Goal: Task Accomplishment & Management: Manage account settings

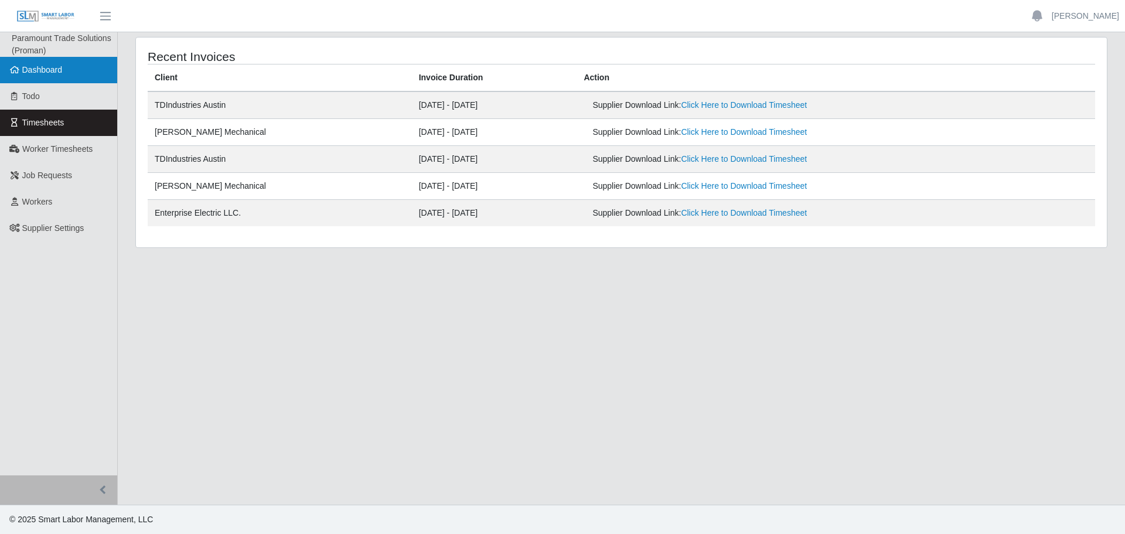
click at [74, 70] on link "Dashboard" at bounding box center [58, 70] width 117 height 26
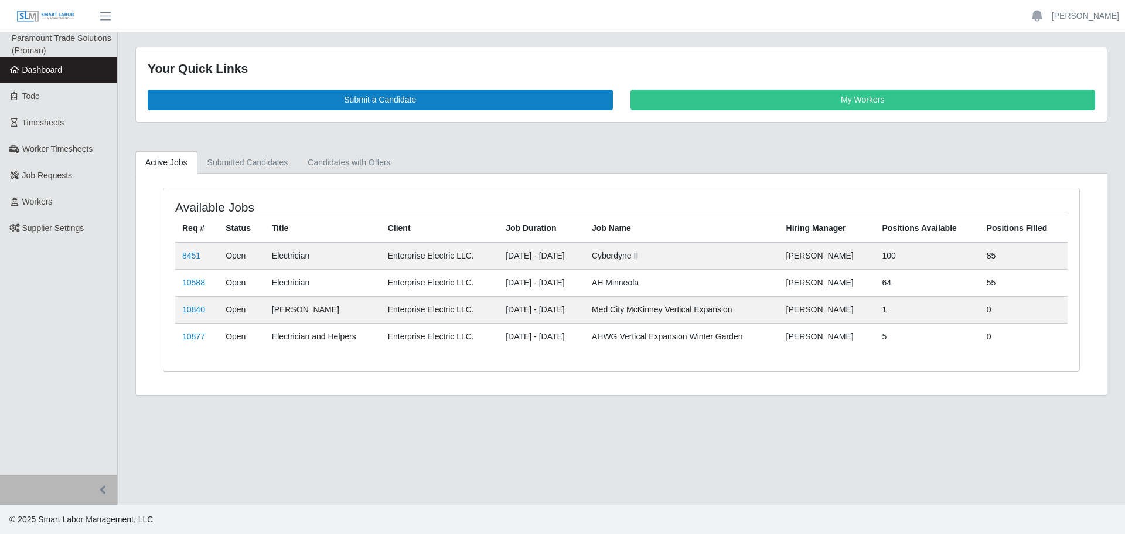
click at [57, 125] on span "Timesheets" at bounding box center [43, 122] width 42 height 9
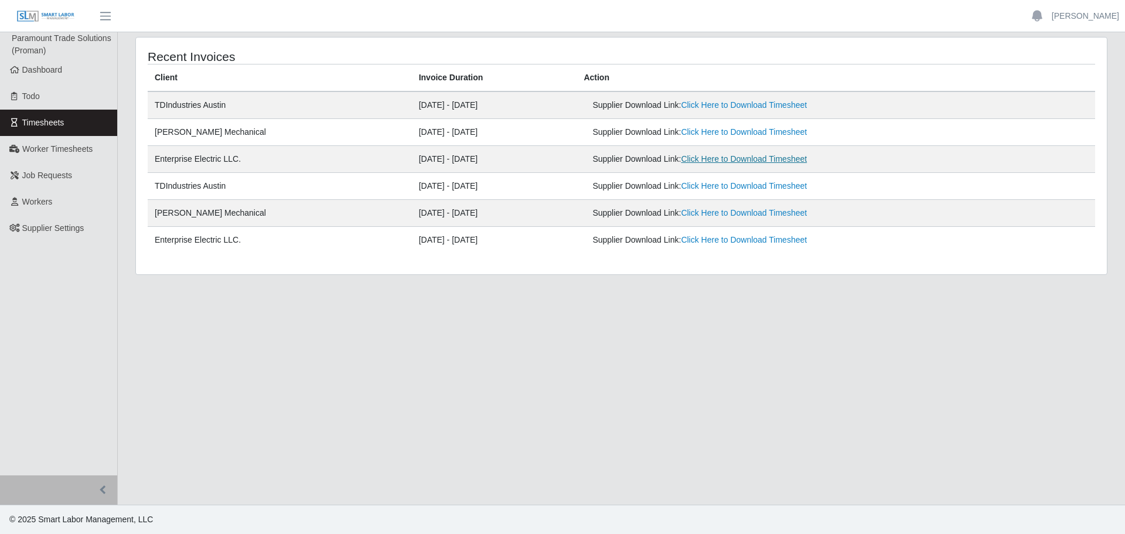
click at [765, 158] on link "Click Here to Download Timesheet" at bounding box center [744, 158] width 126 height 9
click at [65, 66] on link "Dashboard" at bounding box center [58, 70] width 117 height 26
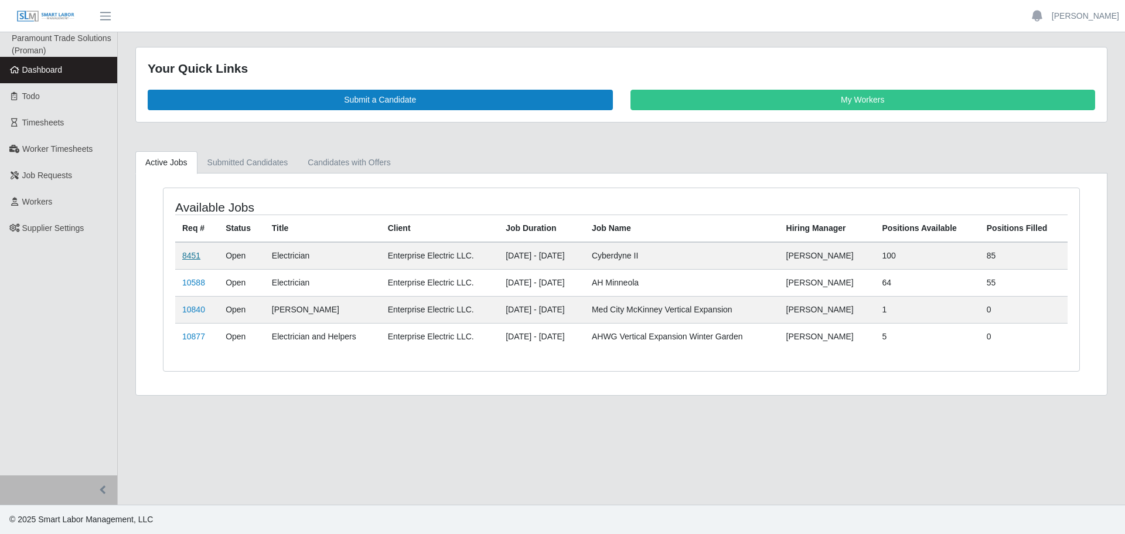
click at [192, 258] on link "8451" at bounding box center [191, 255] width 18 height 9
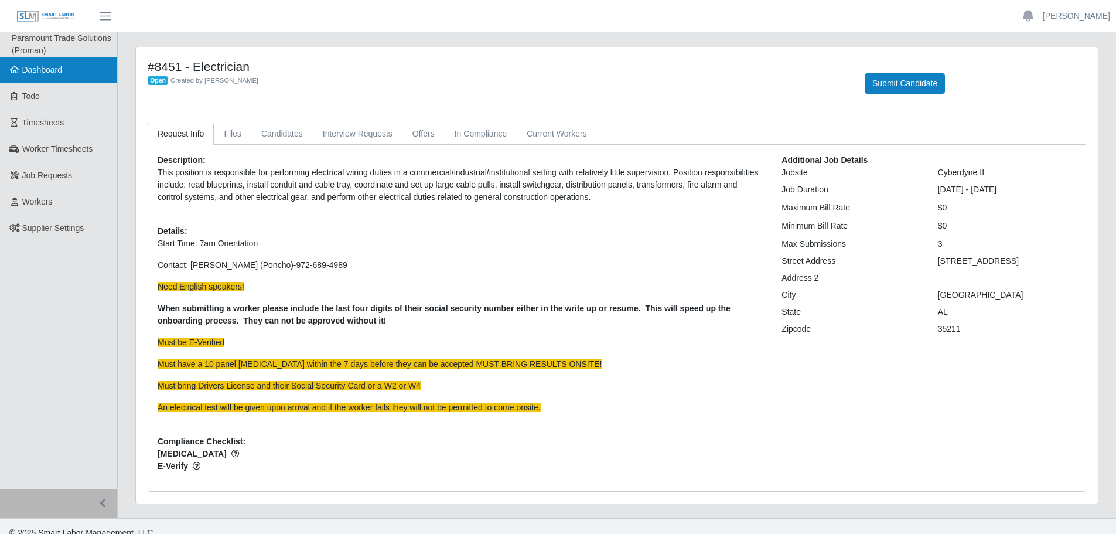
click at [56, 77] on link "Dashboard" at bounding box center [58, 70] width 117 height 26
click at [54, 74] on span "Dashboard" at bounding box center [42, 69] width 40 height 9
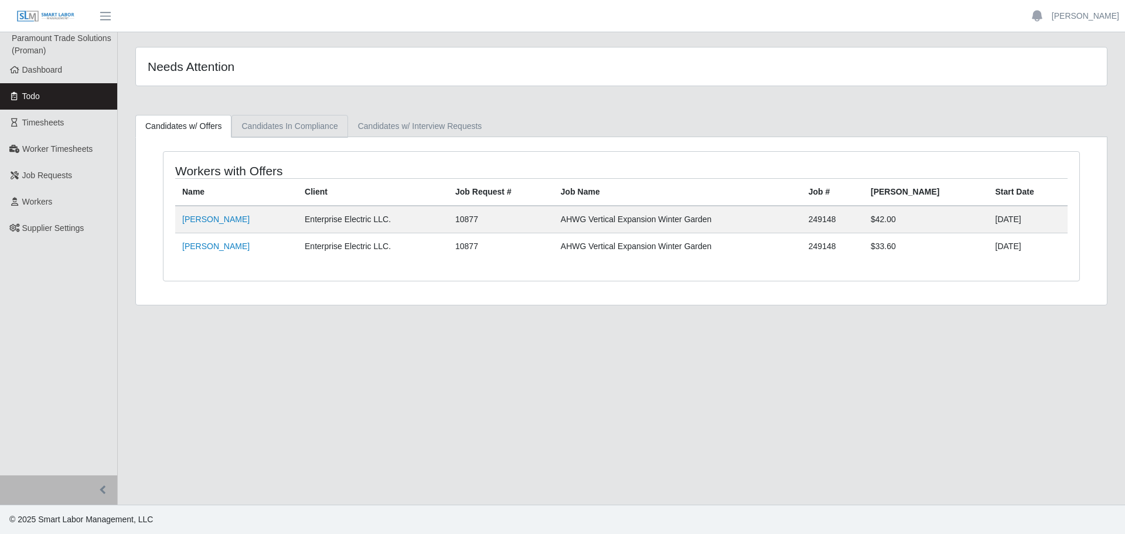
click at [290, 127] on link "Candidates In Compliance" at bounding box center [289, 126] width 116 height 23
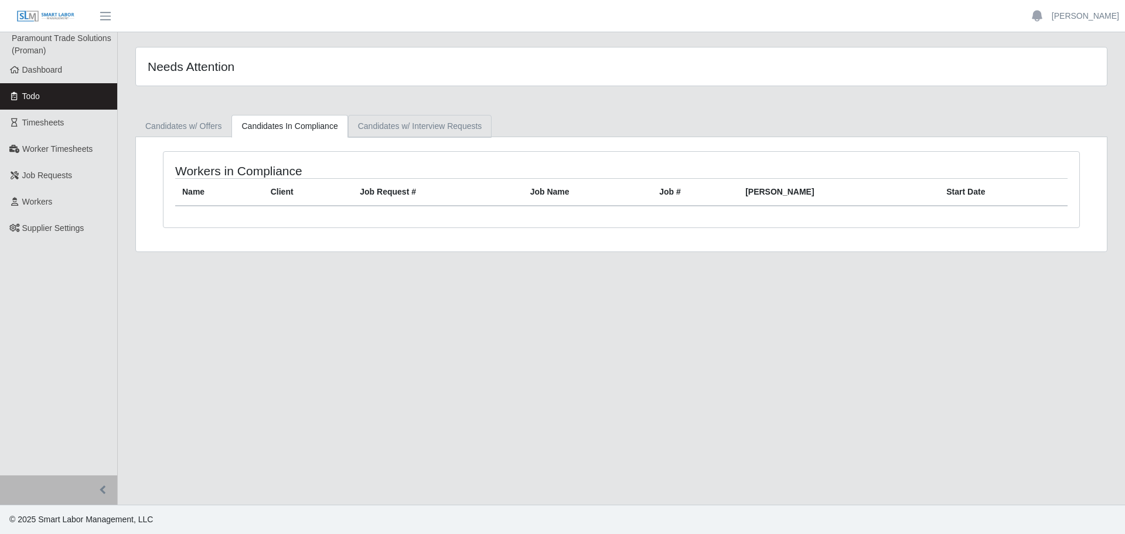
click at [413, 123] on link "Candidates w/ Interview Requests" at bounding box center [420, 126] width 144 height 23
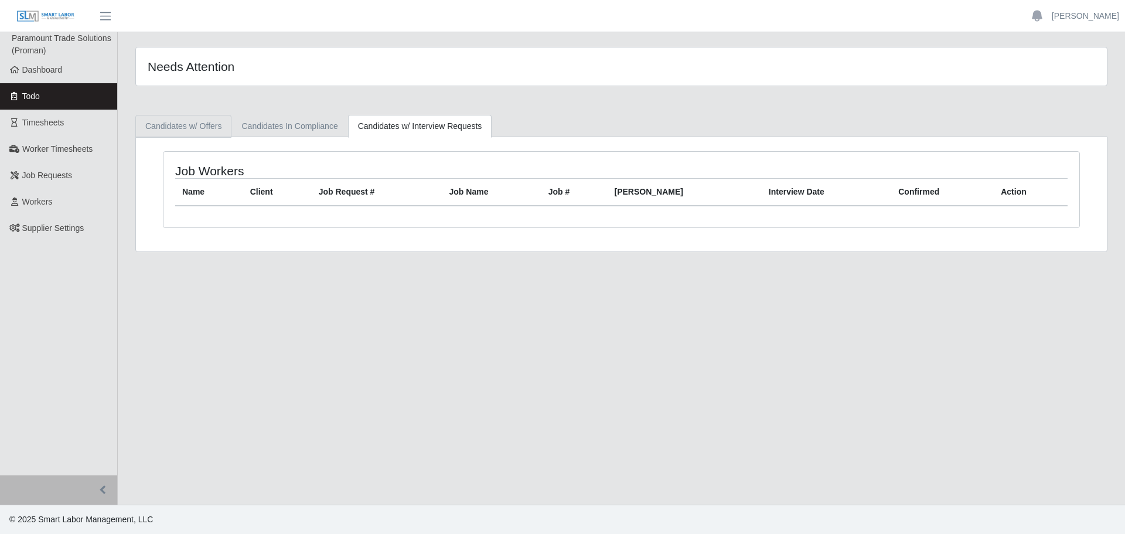
click at [207, 122] on link "Candidates w/ Offers" at bounding box center [183, 126] width 96 height 23
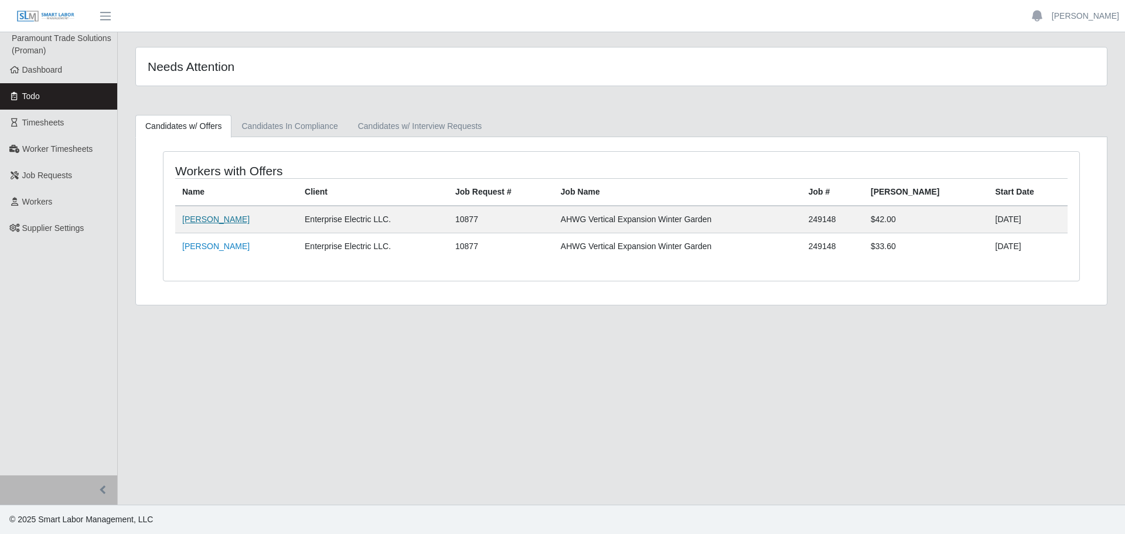
click at [209, 221] on link "[PERSON_NAME]" at bounding box center [215, 218] width 67 height 9
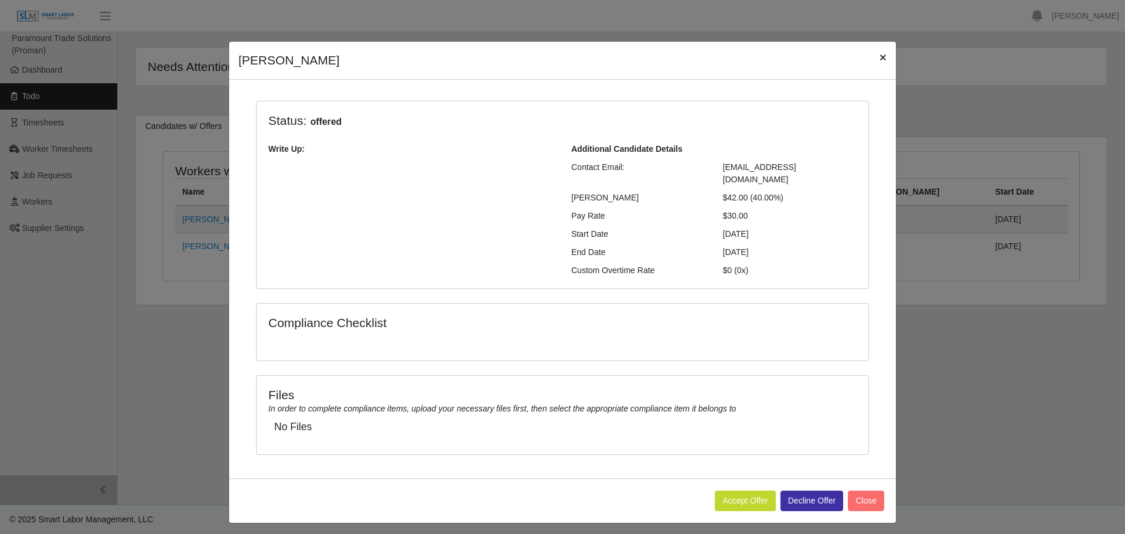
click at [882, 56] on span "×" at bounding box center [883, 56] width 7 height 13
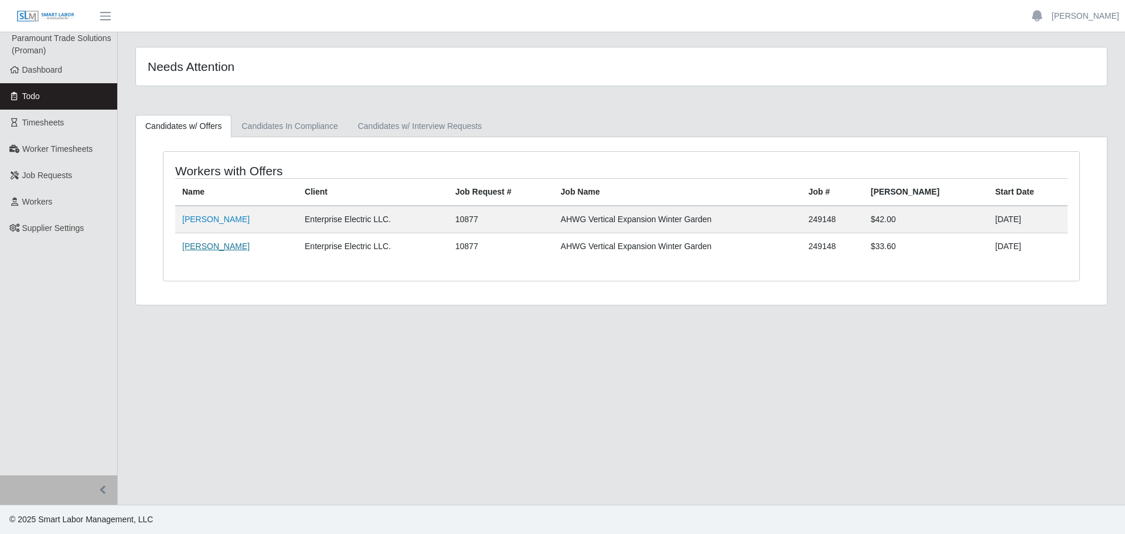
click at [193, 246] on link "[PERSON_NAME]" at bounding box center [215, 245] width 67 height 9
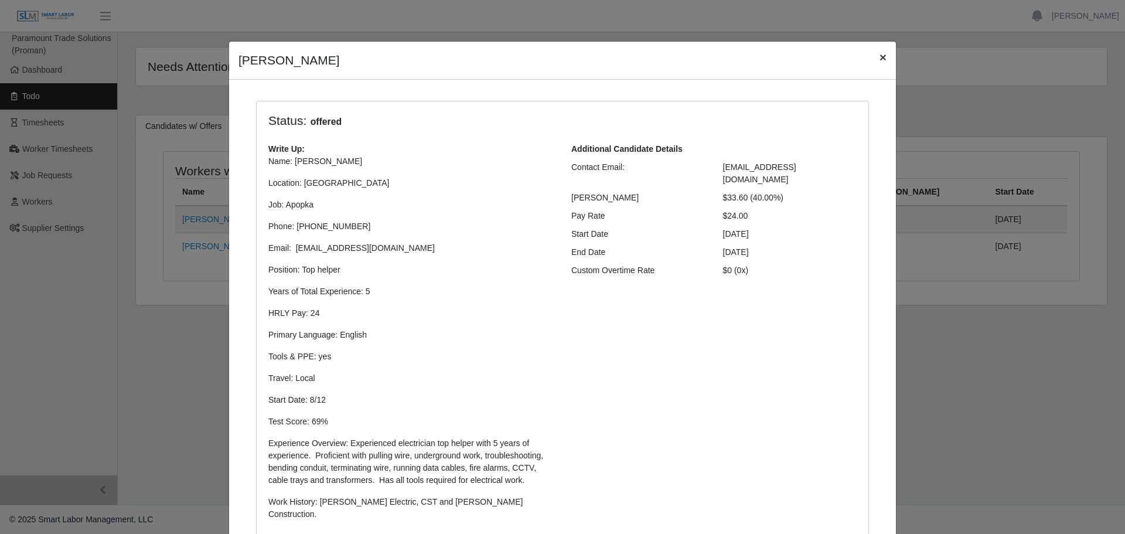
click at [872, 57] on button "×" at bounding box center [883, 57] width 26 height 31
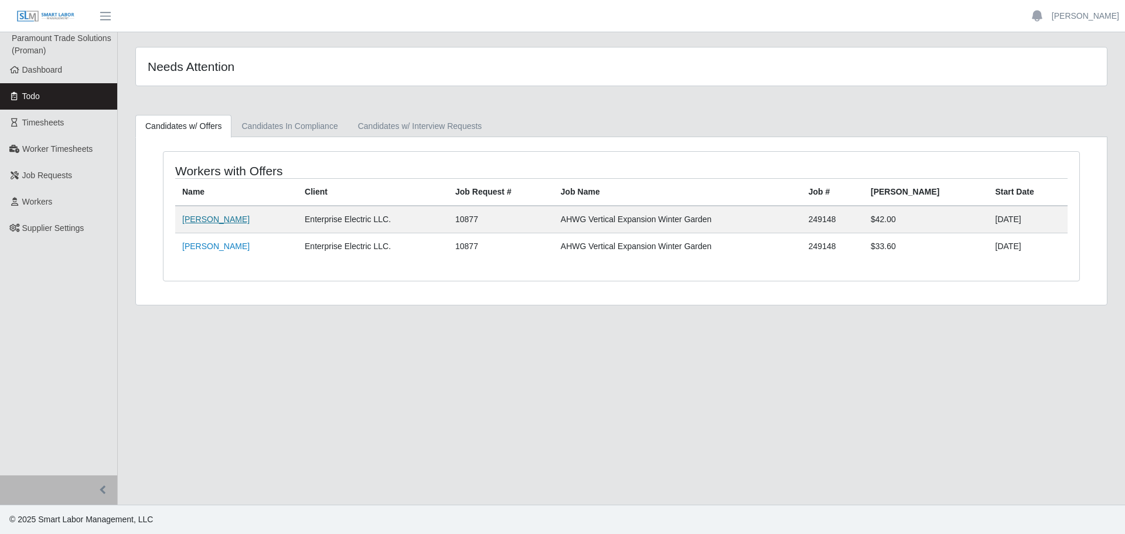
click at [216, 219] on link "Julio Cueva" at bounding box center [215, 218] width 67 height 9
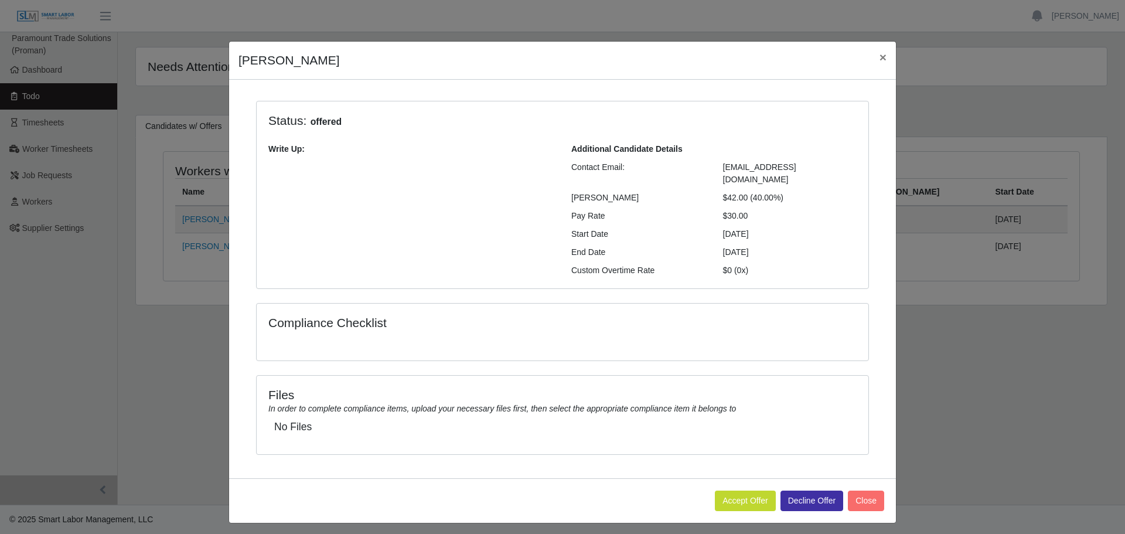
click at [579, 421] on h5 "No Files" at bounding box center [562, 427] width 577 height 12
click at [742, 495] on button "Accept Offer" at bounding box center [745, 500] width 61 height 21
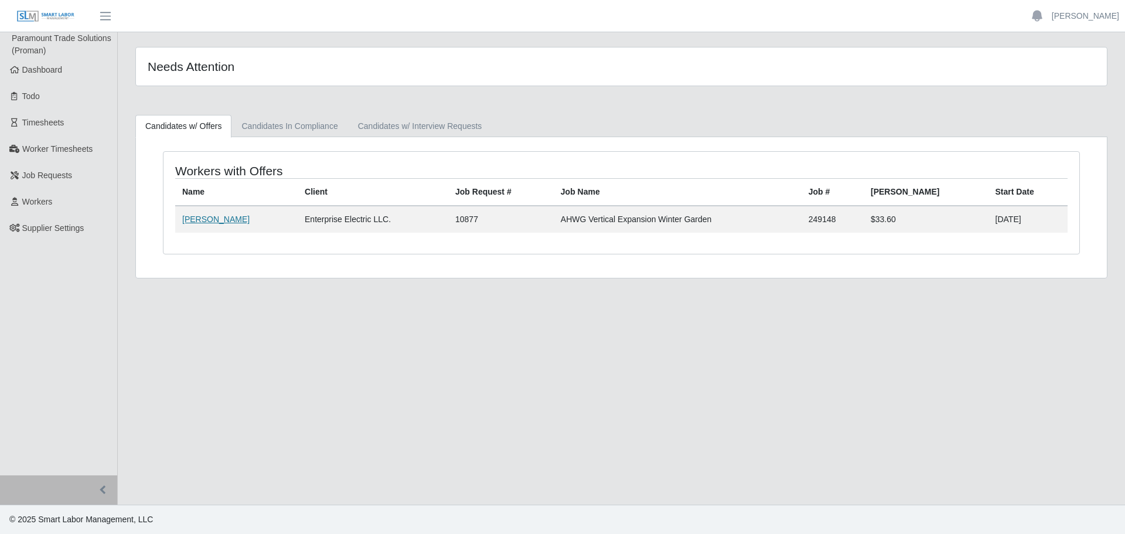
click at [199, 216] on link "[PERSON_NAME]" at bounding box center [215, 218] width 67 height 9
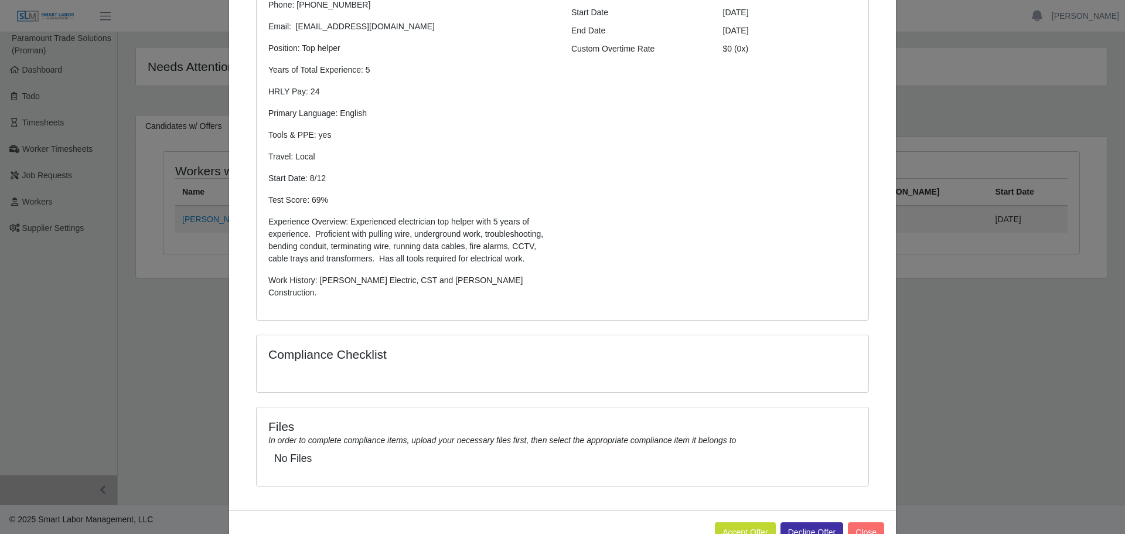
scroll to position [247, 0]
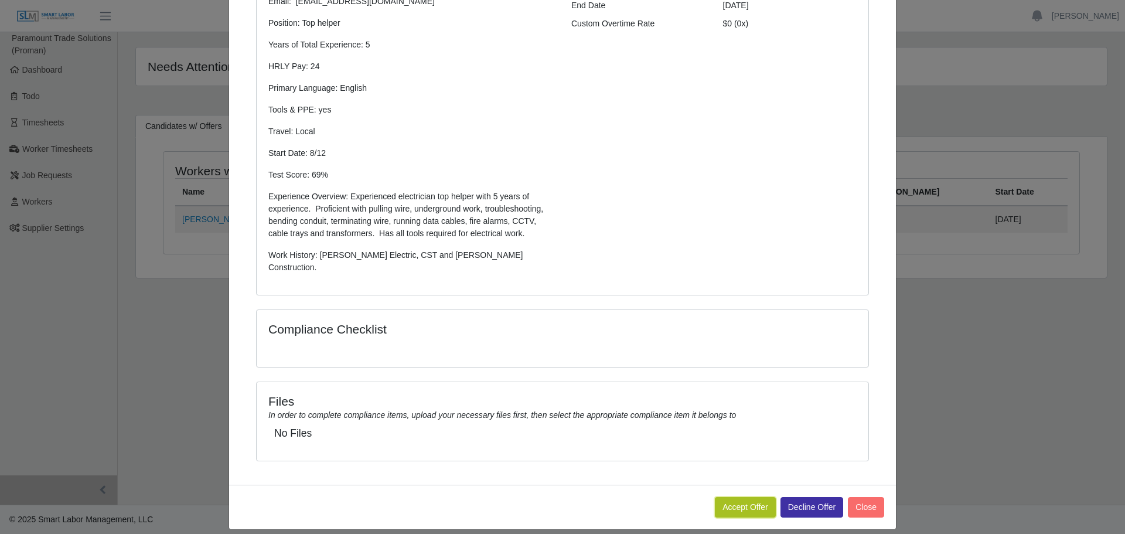
click at [720, 497] on button "Accept Offer" at bounding box center [745, 507] width 61 height 21
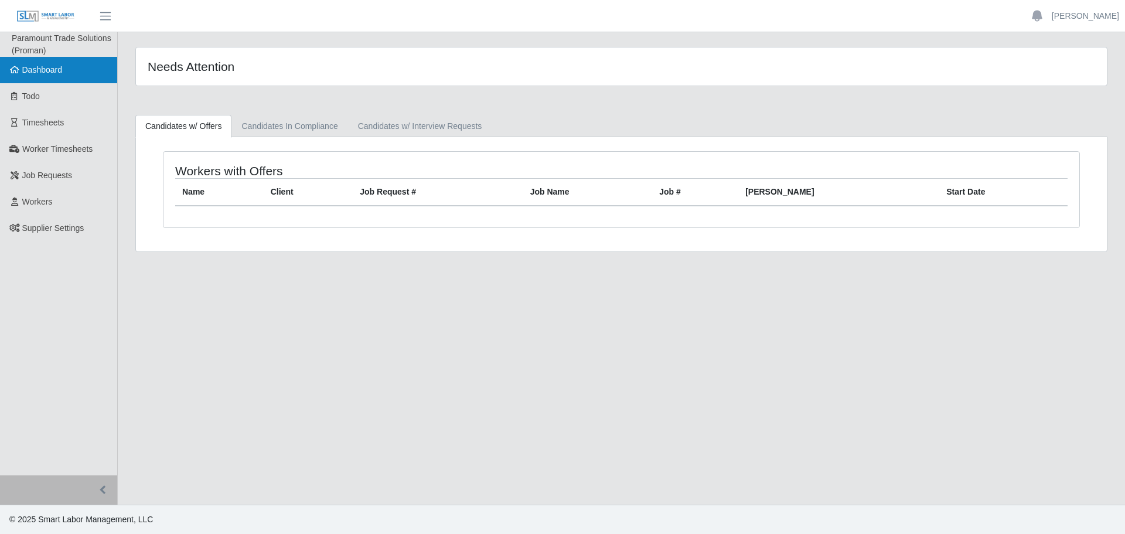
click at [25, 69] on span "Dashboard" at bounding box center [42, 69] width 40 height 9
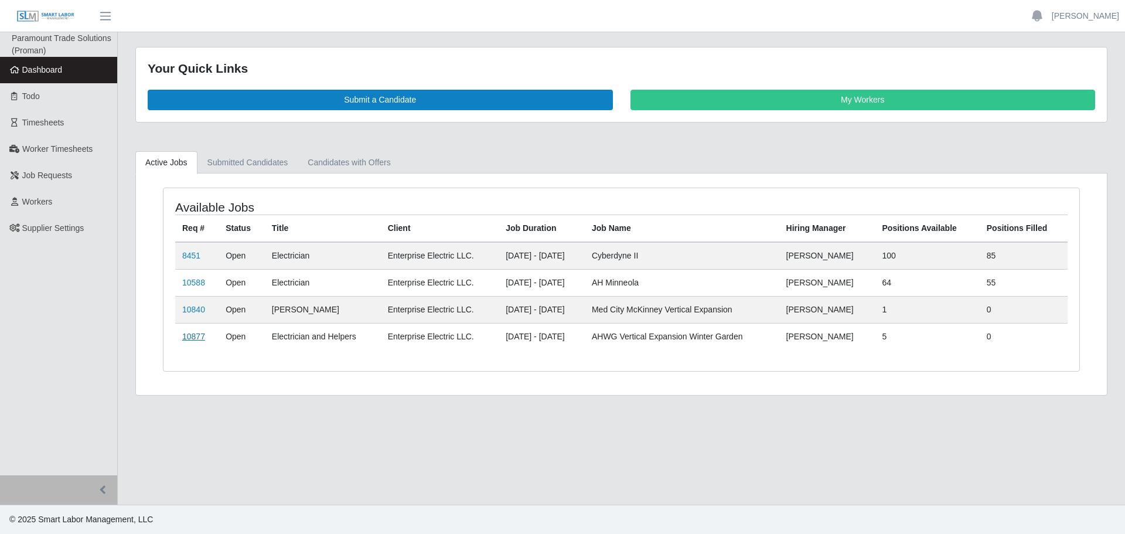
click at [193, 336] on link "10877" at bounding box center [193, 336] width 23 height 9
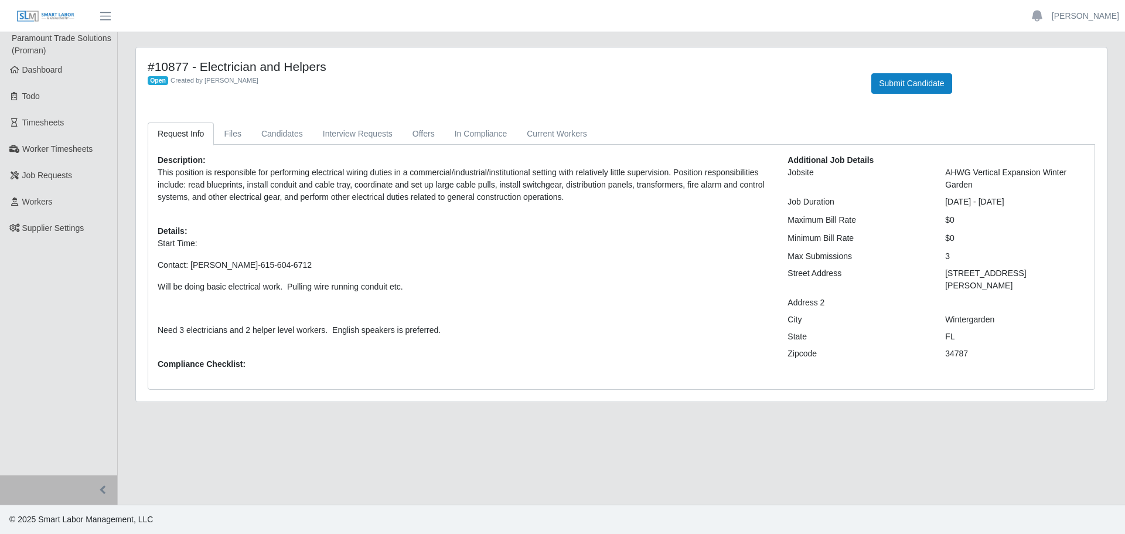
drag, startPoint x: 970, startPoint y: 273, endPoint x: 932, endPoint y: 273, distance: 38.7
click at [932, 273] on div "Street Address 2000 Fowler Grove Blvd" at bounding box center [936, 279] width 315 height 25
click at [176, 282] on p "Will be doing basic electrical work. Pulling wire running conduit etc." at bounding box center [464, 287] width 612 height 12
click at [243, 244] on p "Start Time:" at bounding box center [464, 243] width 612 height 12
click at [224, 238] on p "Start Time:" at bounding box center [464, 243] width 612 height 12
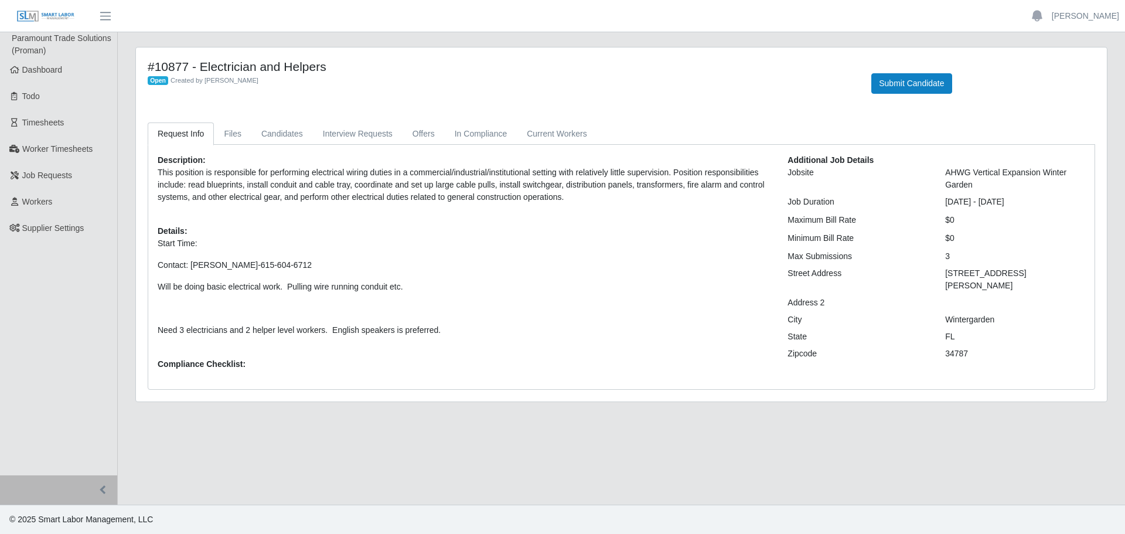
click at [209, 241] on p "Start Time:" at bounding box center [464, 243] width 612 height 12
click at [208, 243] on p "Start Time:" at bounding box center [464, 243] width 612 height 12
click at [204, 247] on p "Start Time:" at bounding box center [464, 243] width 612 height 12
click at [204, 248] on p "Start Time:" at bounding box center [464, 243] width 612 height 12
click at [237, 137] on link "Files" at bounding box center [233, 133] width 38 height 23
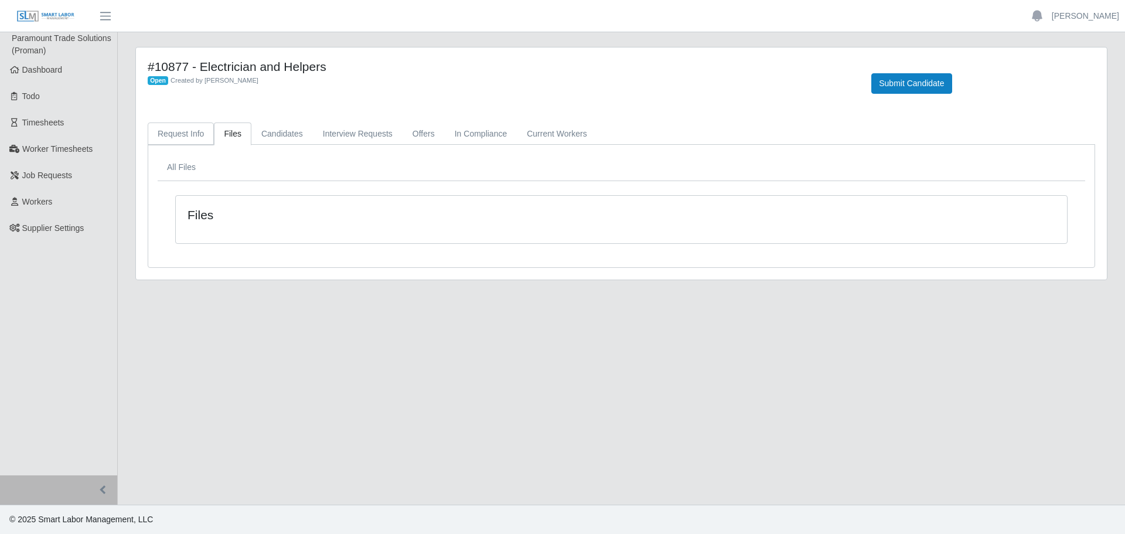
click at [178, 135] on link "Request Info" at bounding box center [181, 133] width 66 height 23
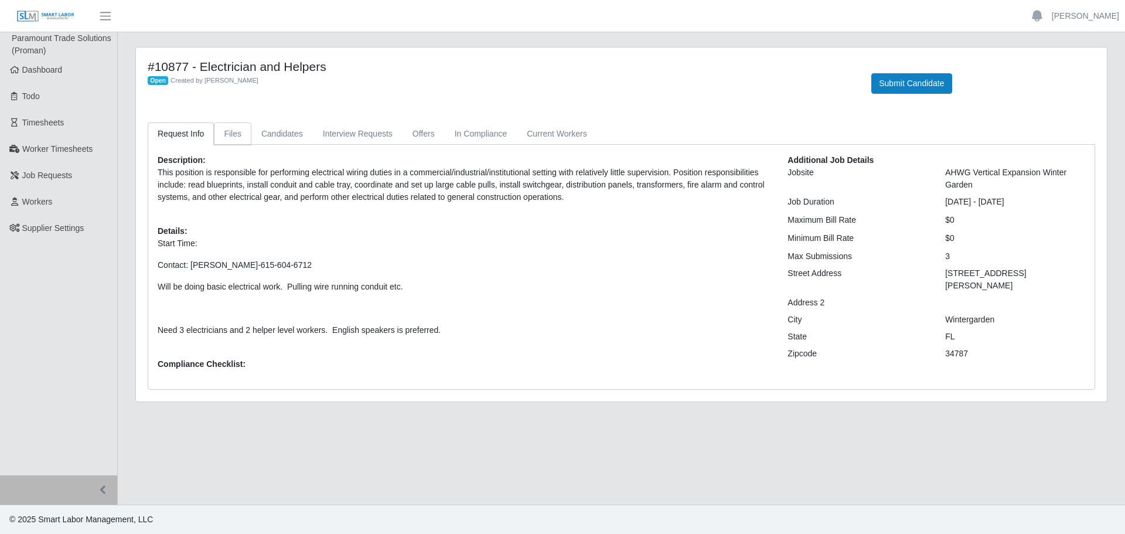
click at [231, 143] on link "Files" at bounding box center [233, 133] width 38 height 23
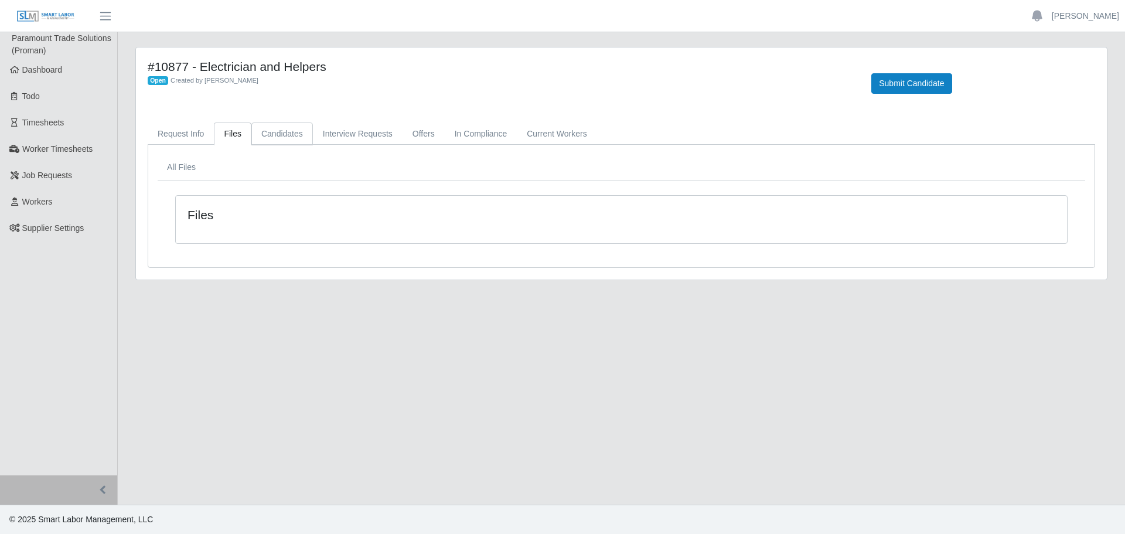
click at [270, 127] on link "Candidates" at bounding box center [282, 133] width 62 height 23
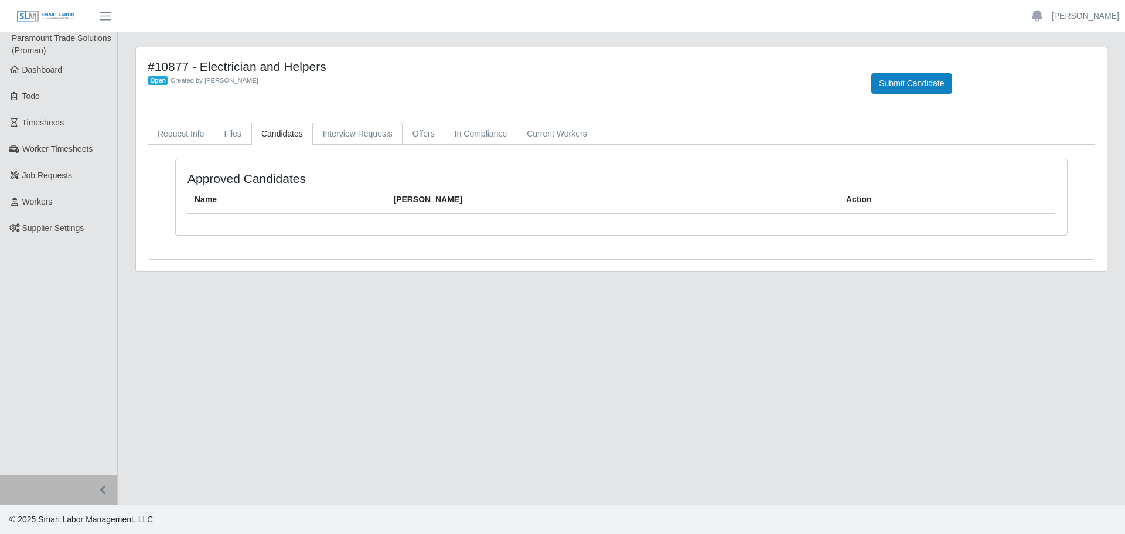
click at [353, 137] on link "Interview Requests" at bounding box center [358, 133] width 90 height 23
click at [559, 131] on link "Current Workers" at bounding box center [557, 133] width 80 height 23
click at [485, 138] on link "In Compliance" at bounding box center [481, 133] width 73 height 23
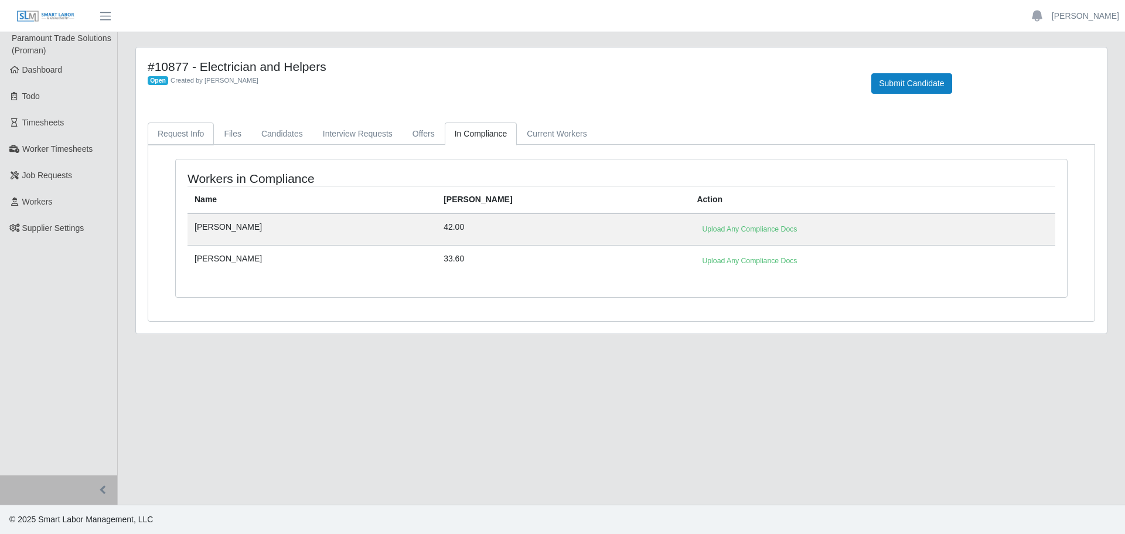
click at [199, 133] on link "Request Info" at bounding box center [181, 133] width 66 height 23
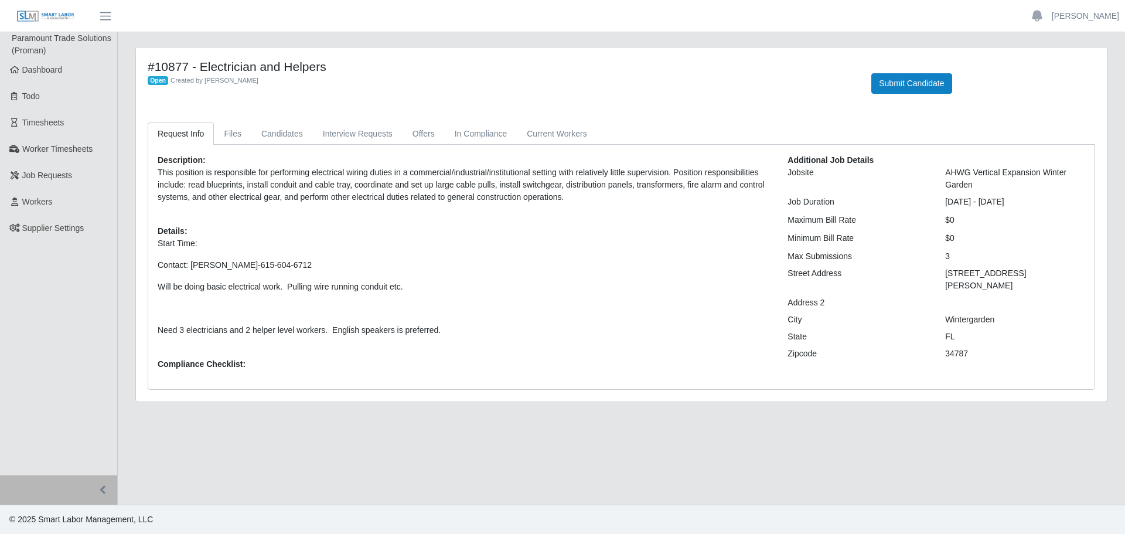
click at [418, 319] on p "Start Time: Contact: [PERSON_NAME]-615-604-6712 Will be doing basic electrical …" at bounding box center [464, 286] width 612 height 99
click at [265, 133] on link "Candidates" at bounding box center [282, 133] width 62 height 23
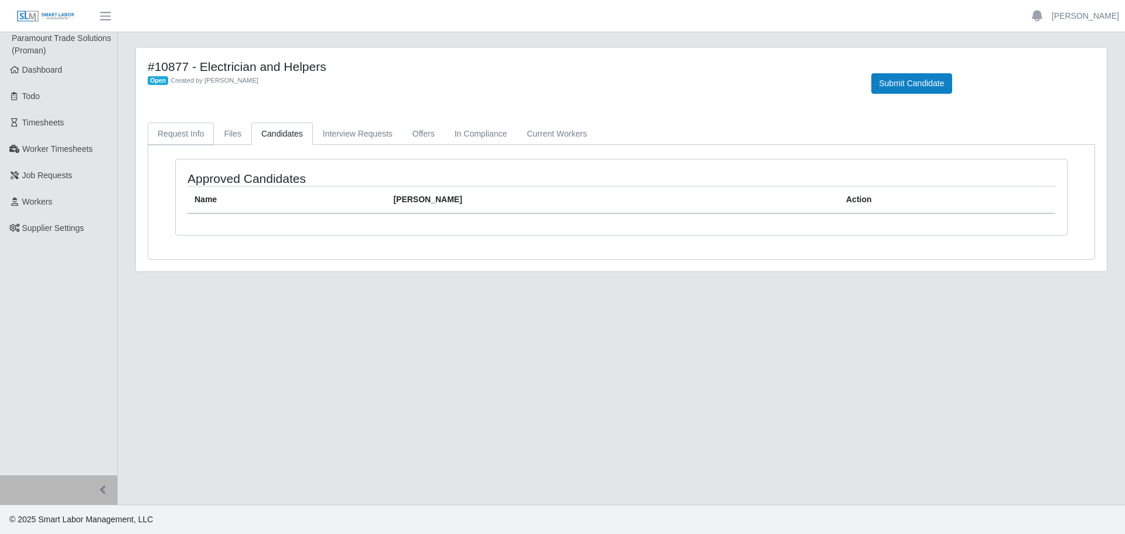
click at [168, 124] on link "Request Info" at bounding box center [181, 133] width 66 height 23
